Goal: Check status: Check status

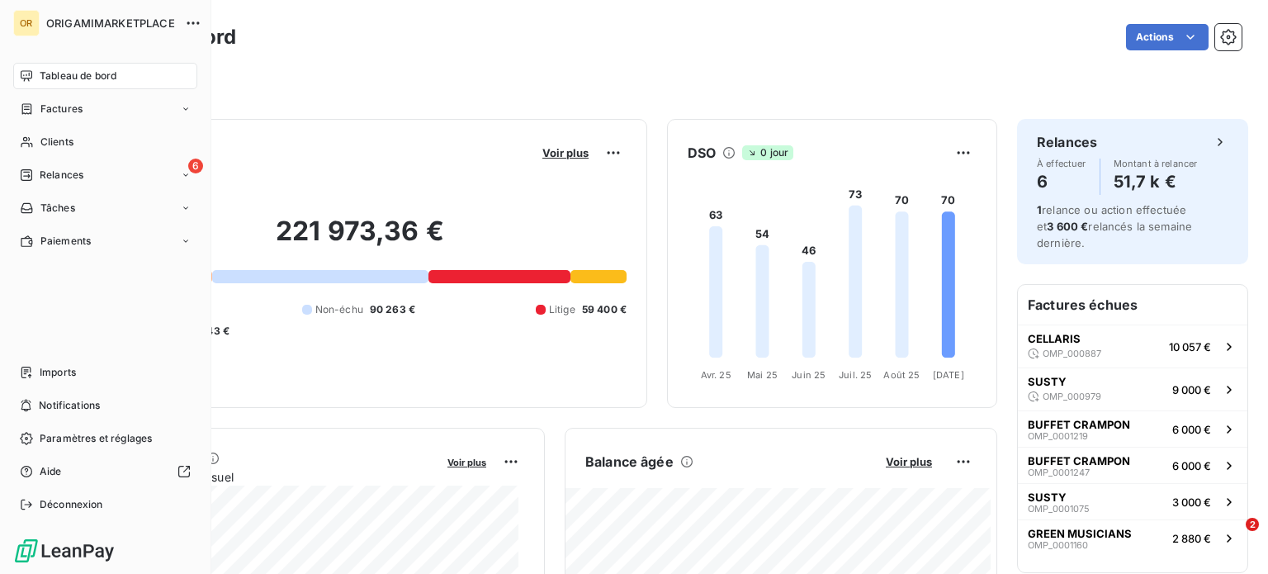
click at [50, 146] on span "Clients" at bounding box center [56, 142] width 33 height 15
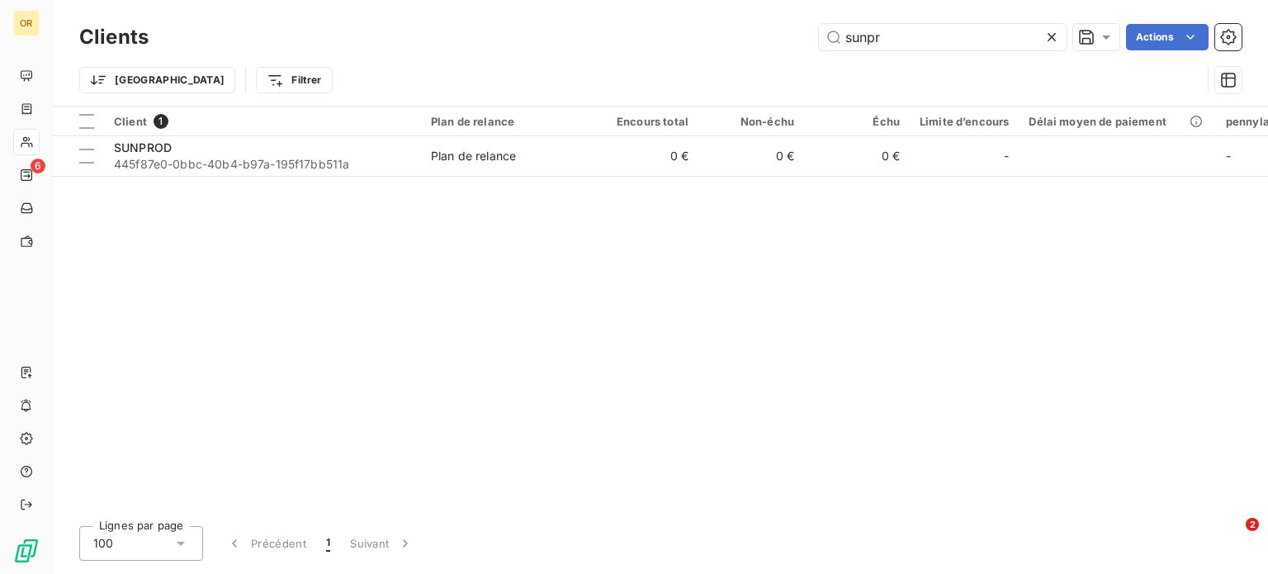
drag, startPoint x: 912, startPoint y: 40, endPoint x: 751, endPoint y: 31, distance: 161.2
click at [751, 31] on div "sunpr Actions" at bounding box center [704, 37] width 1073 height 26
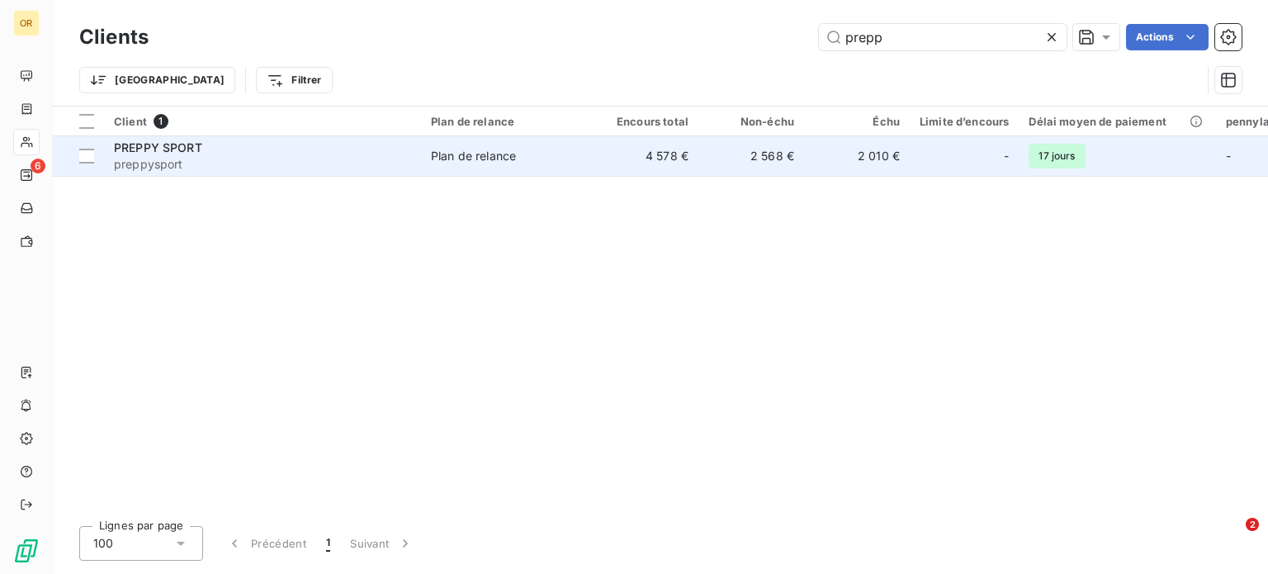
type input "prepp"
click at [276, 154] on div "PREPPY SPORT" at bounding box center [262, 147] width 297 height 17
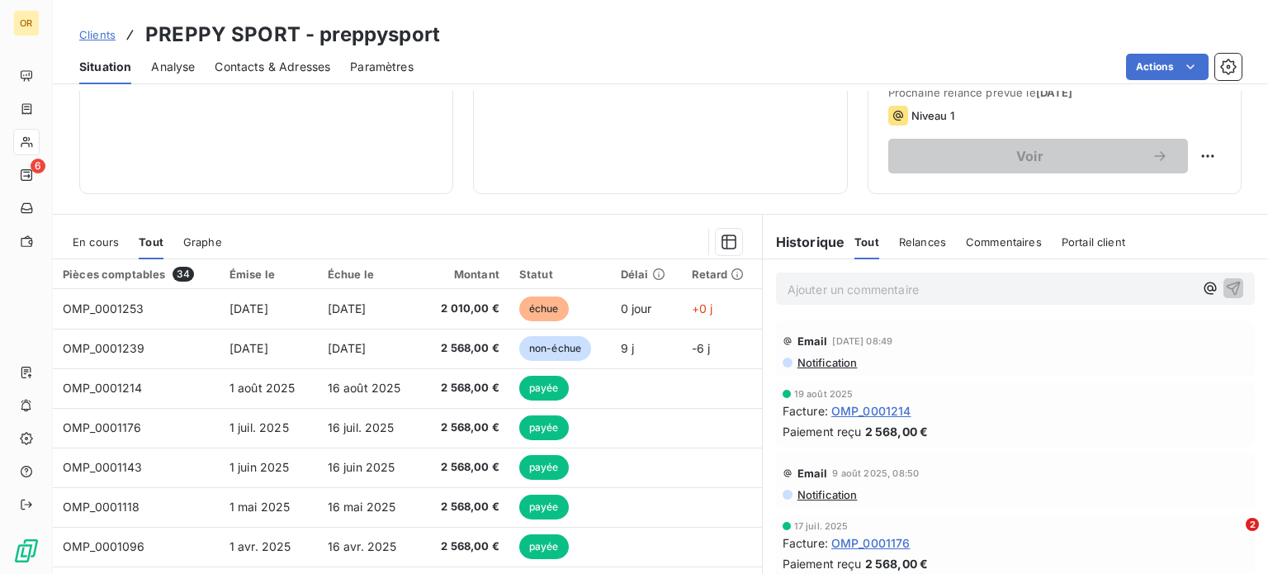
scroll to position [248, 0]
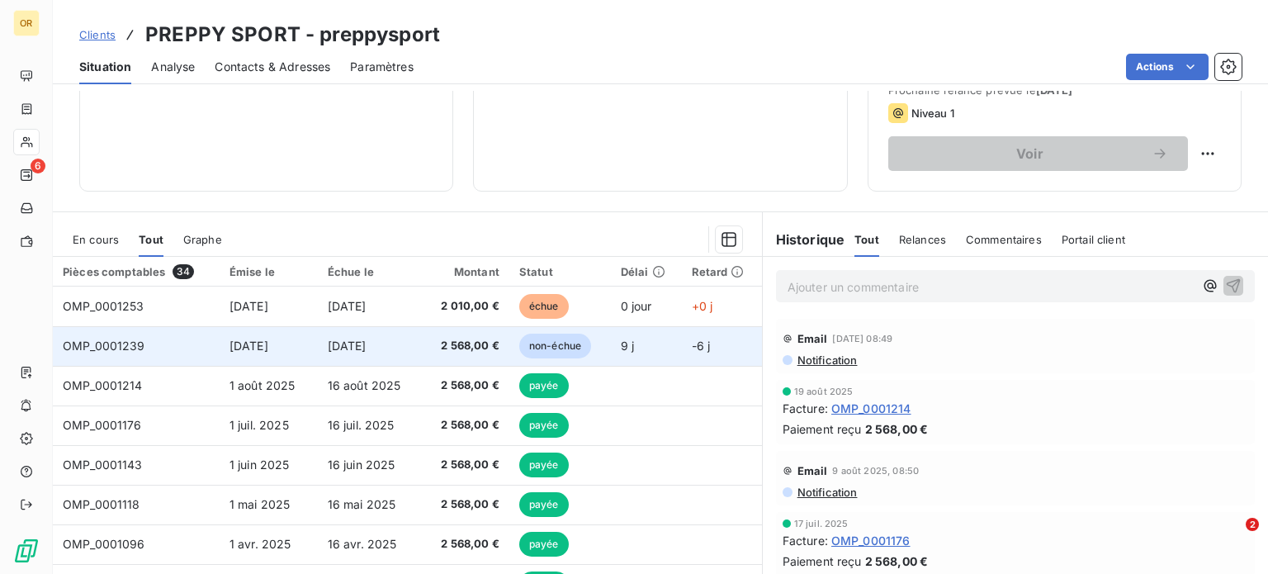
click at [423, 351] on td "2 568,00 €" at bounding box center [466, 346] width 86 height 40
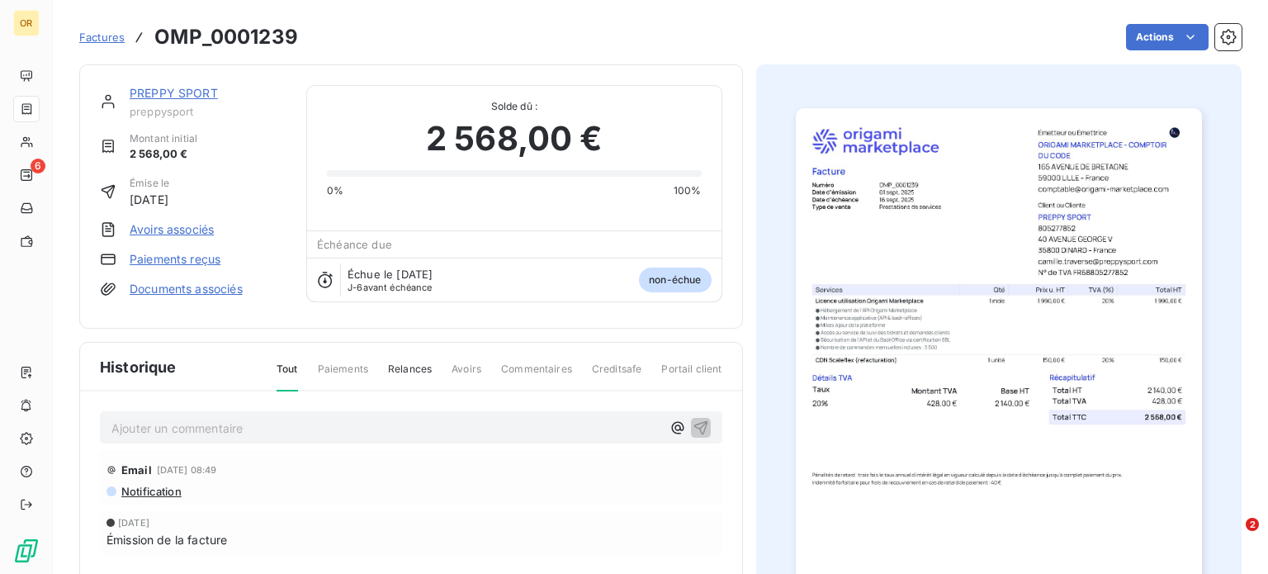
click at [159, 90] on link "PREPPY SPORT" at bounding box center [174, 93] width 88 height 14
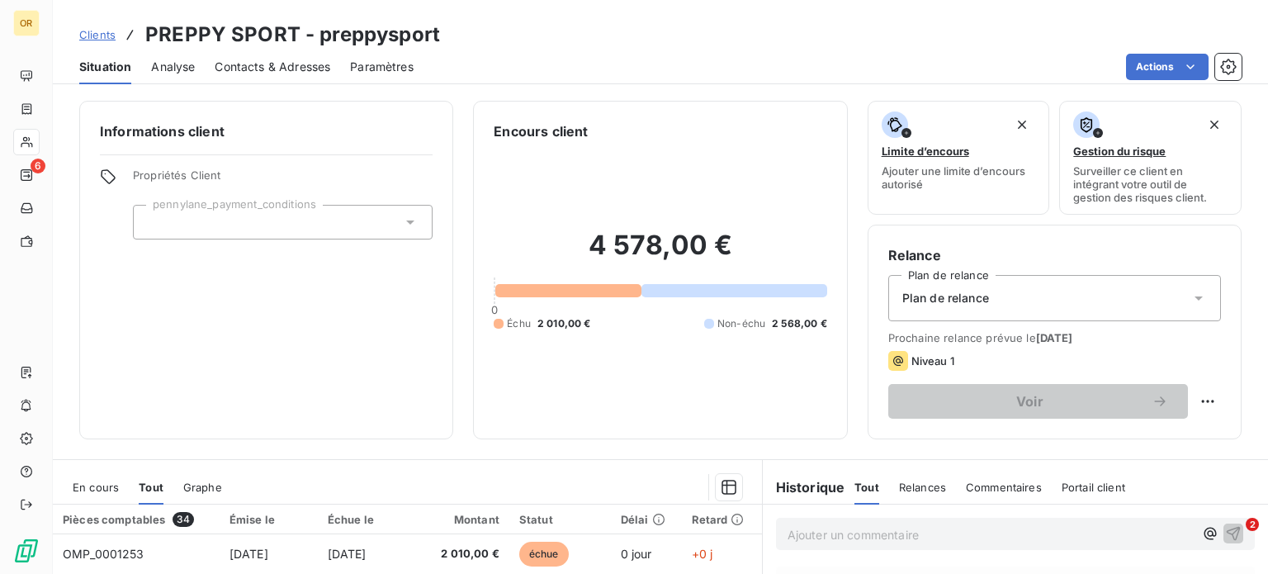
scroll to position [248, 0]
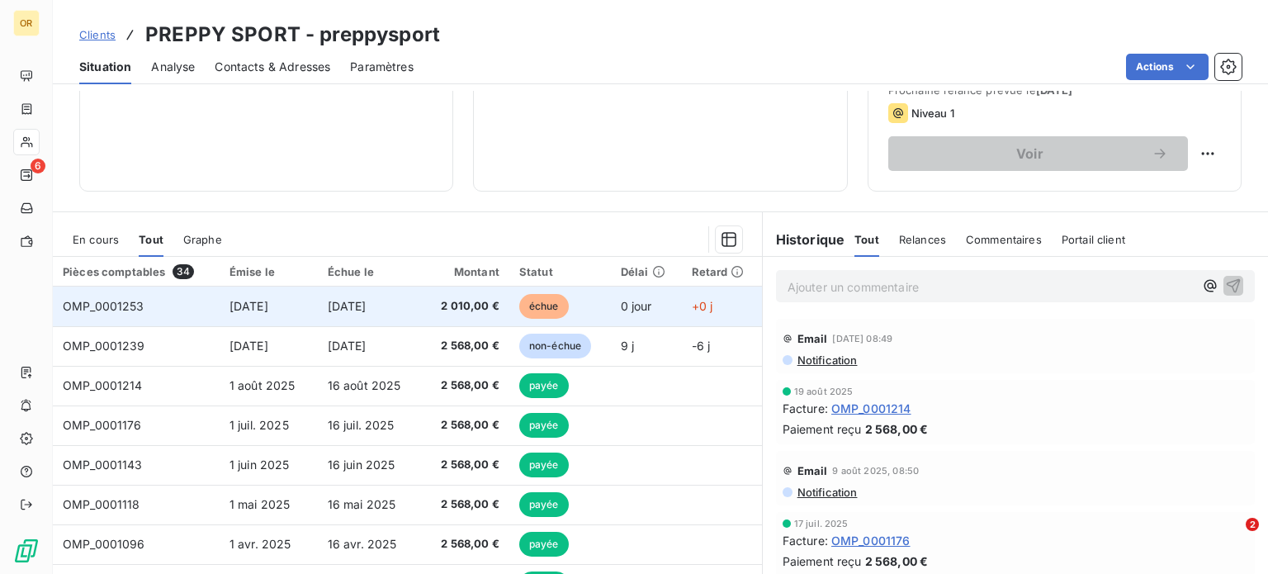
click at [266, 309] on span "[DATE]" at bounding box center [248, 306] width 39 height 14
